Goal: Task Accomplishment & Management: Use online tool/utility

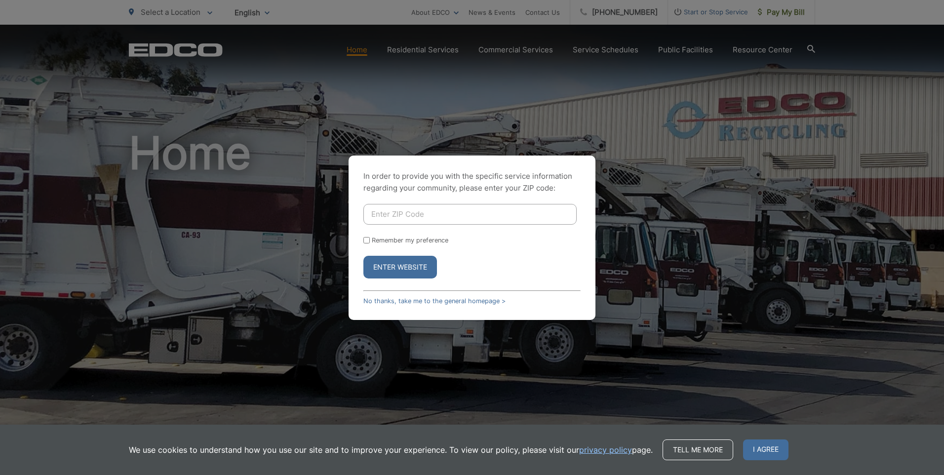
click at [441, 216] on input "Enter ZIP Code" at bounding box center [469, 214] width 213 height 21
type input "92101"
click at [363, 256] on button "Enter Website" at bounding box center [400, 267] width 74 height 23
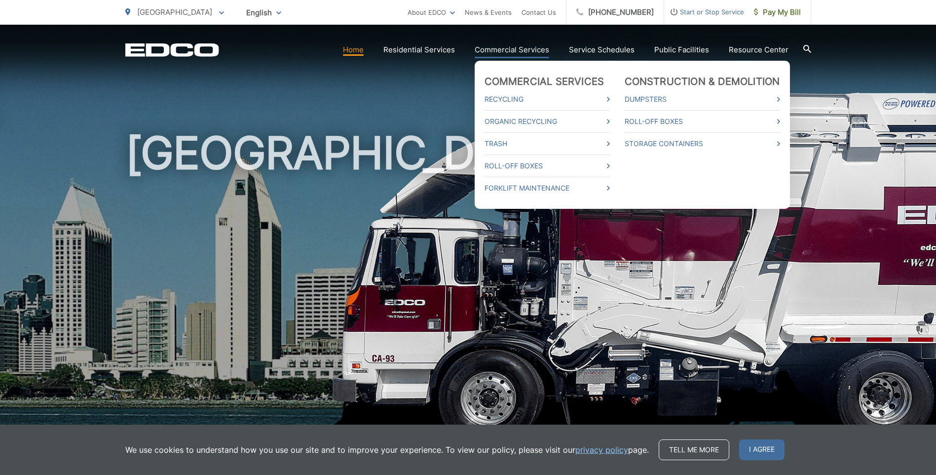
click at [496, 53] on link "Commercial Services" at bounding box center [512, 50] width 75 height 12
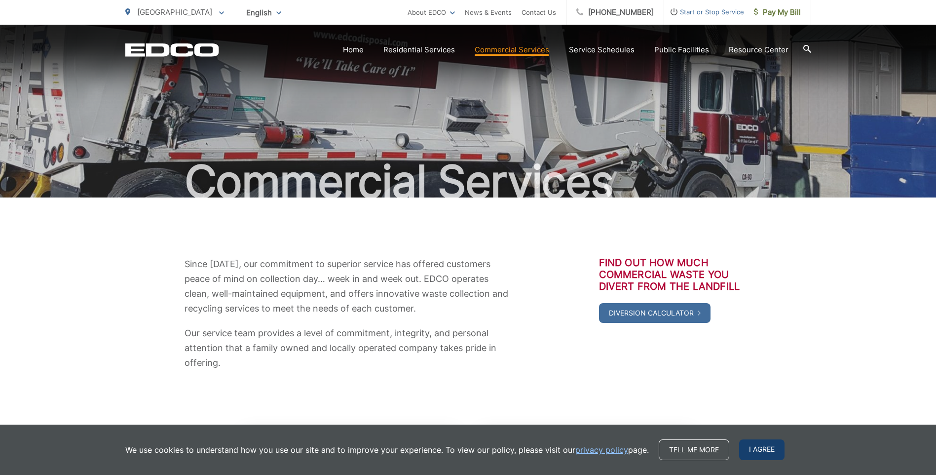
click at [746, 446] on span "I agree" at bounding box center [761, 449] width 45 height 21
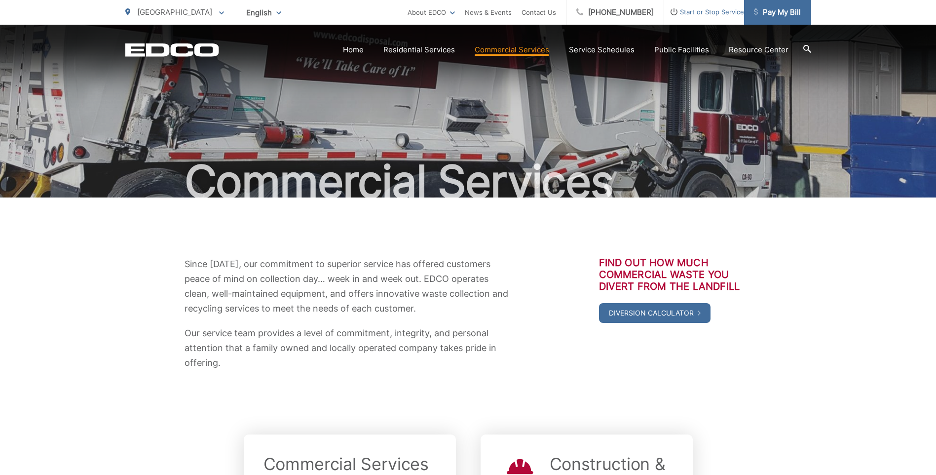
click at [770, 13] on span "Pay My Bill" at bounding box center [777, 12] width 47 height 12
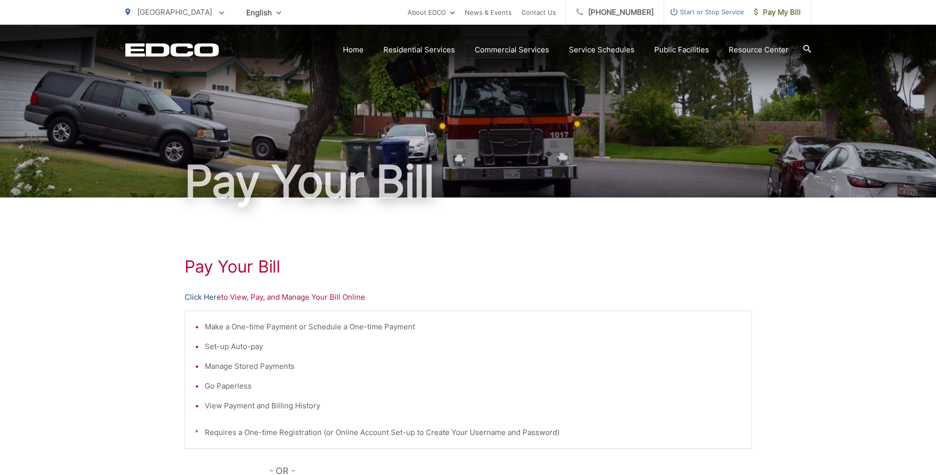
click at [200, 298] on link "Click Here" at bounding box center [203, 297] width 37 height 12
